Goal: Transaction & Acquisition: Purchase product/service

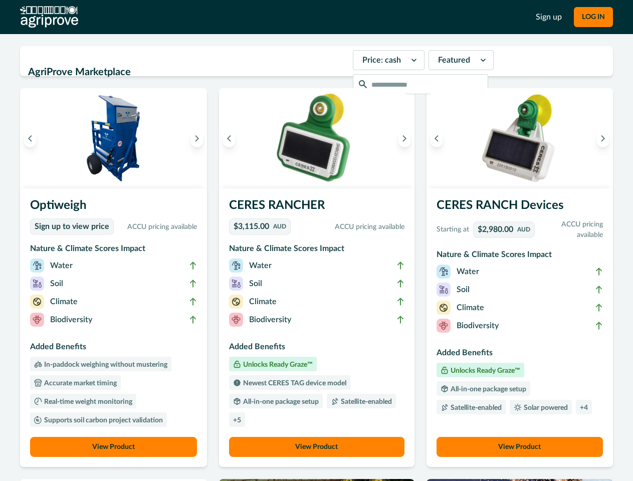
click at [593, 17] on button "LOG IN" at bounding box center [593, 17] width 39 height 20
click at [30, 138] on icon "Previous image" at bounding box center [30, 138] width 7 height 7
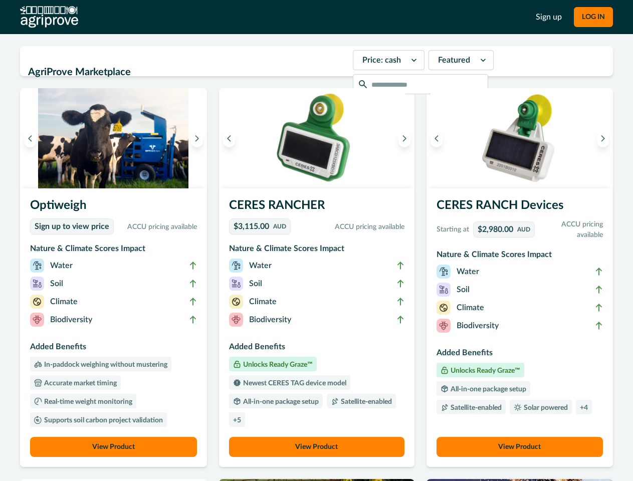
click at [199, 138] on icon "Next image" at bounding box center [196, 138] width 7 height 7
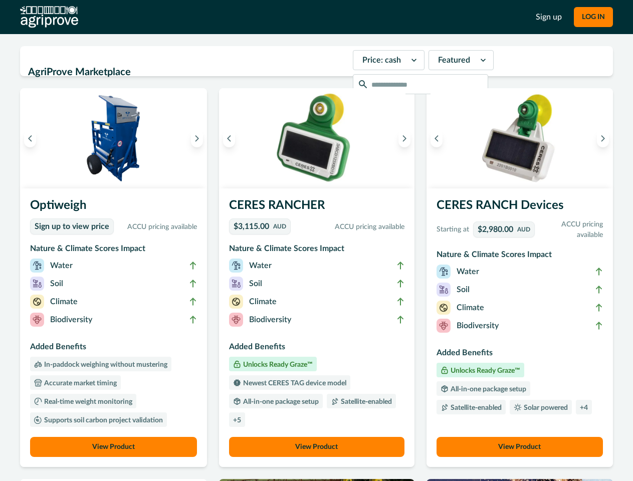
click at [115, 328] on li "Biodiversity" at bounding box center [113, 322] width 167 height 18
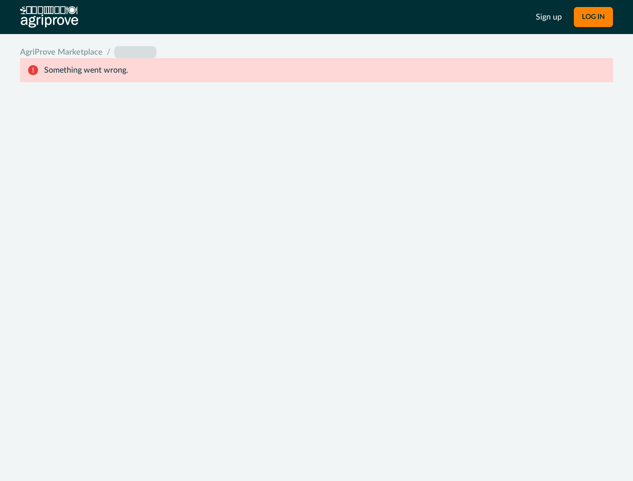
click at [115, 447] on div "System Error Something went wrong An unexpected error occurred. If this continu…" at bounding box center [316, 240] width 633 height 481
click at [231, 138] on div "System Error Something went wrong An unexpected error occurred. If this continu…" at bounding box center [316, 240] width 633 height 481
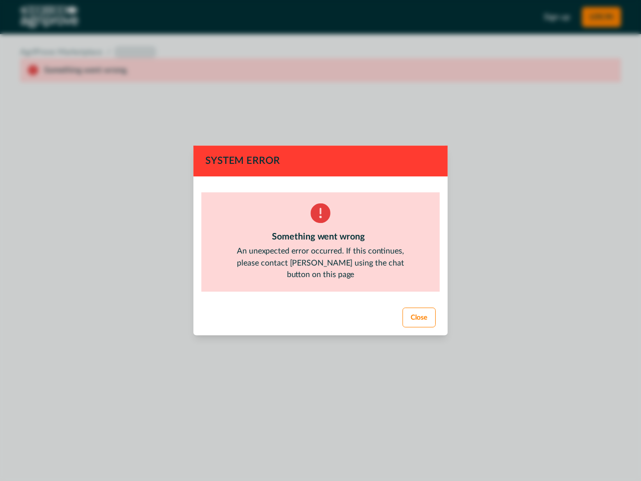
click at [401, 138] on div "System Error Something went wrong An unexpected error occurred. If this continu…" at bounding box center [320, 240] width 641 height 481
click at [316, 328] on footer "Close" at bounding box center [320, 318] width 257 height 36
click at [316, 447] on div "System Error Something went wrong An unexpected error occurred. If this continu…" at bounding box center [320, 240] width 641 height 481
click at [433, 138] on div "System Error Something went wrong An unexpected error occurred. If this continu…" at bounding box center [320, 240] width 641 height 481
